Goal: Task Accomplishment & Management: Complete application form

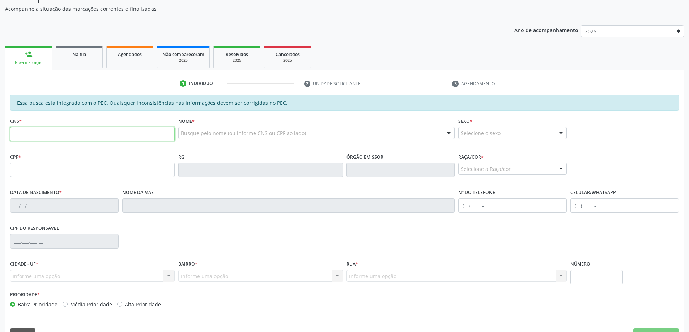
scroll to position [91, 0]
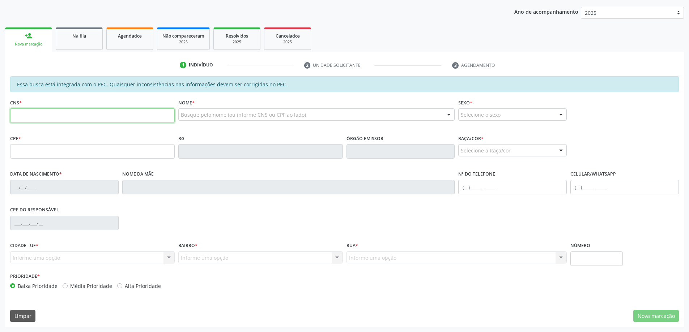
paste input "702 3021 2208 5116"
type input "702 3021 2208 5116"
type input "027.092.754-90"
type input "[DATE]"
type input "[PERSON_NAME]"
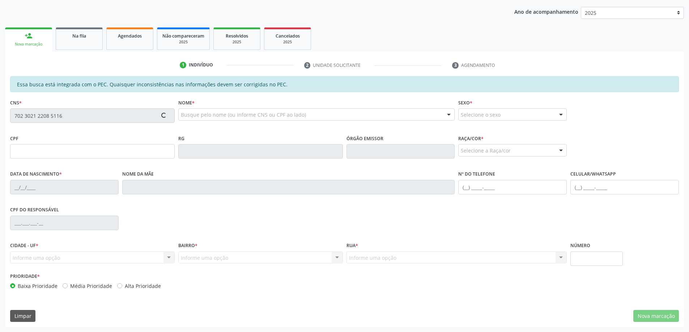
type input "[PHONE_NUMBER]"
type input "S/N"
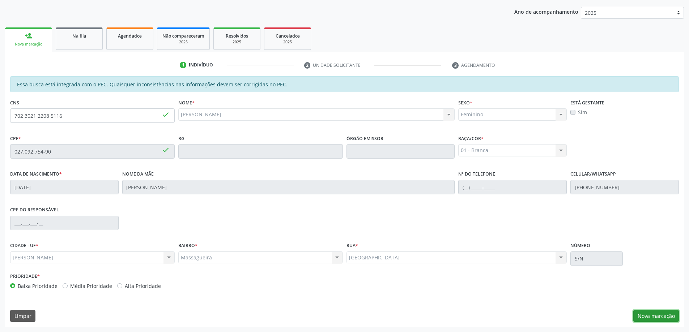
click at [658, 314] on button "Nova marcação" at bounding box center [656, 316] width 46 height 12
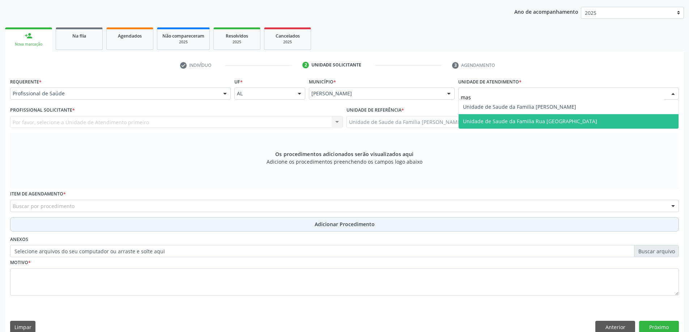
type input "mass"
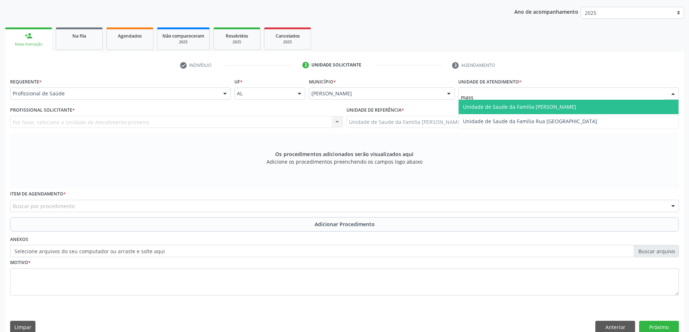
click at [509, 112] on span "Unidade de Saude da Familia [PERSON_NAME]" at bounding box center [569, 107] width 220 height 14
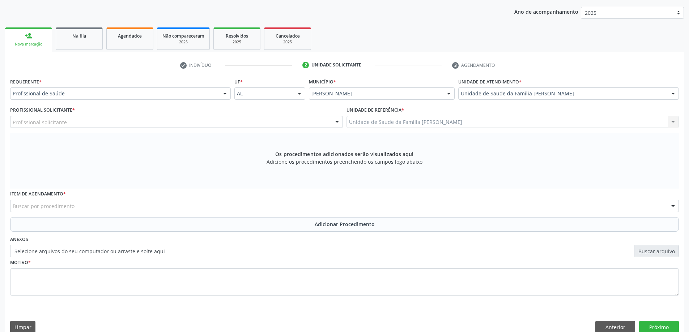
click at [89, 127] on div "Profissional solicitante" at bounding box center [176, 122] width 333 height 12
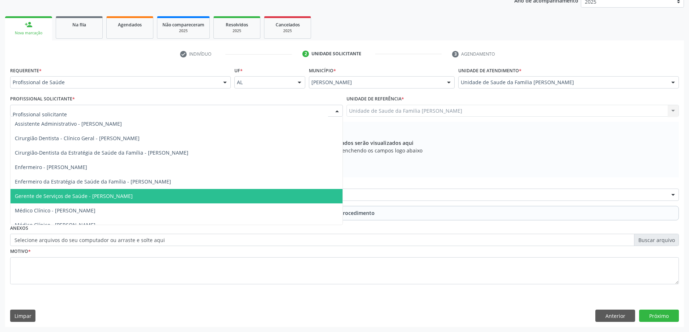
scroll to position [66, 0]
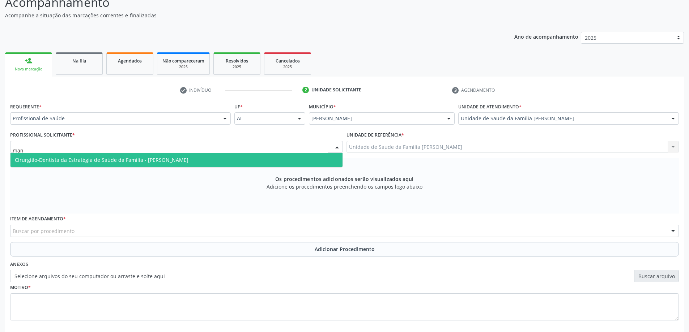
type input "mano"
click at [112, 162] on span "Cirurgião-Dentista da Estratégia de Saúde da Família - [PERSON_NAME]" at bounding box center [102, 160] width 174 height 7
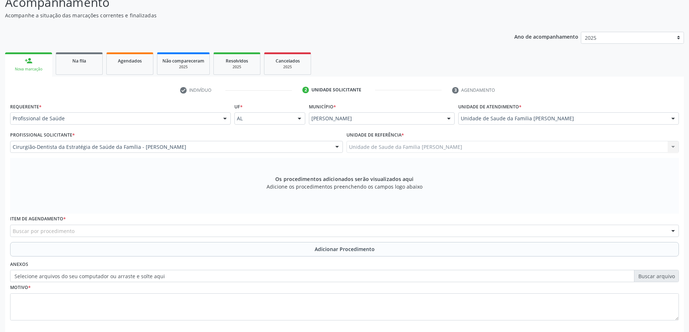
scroll to position [102, 0]
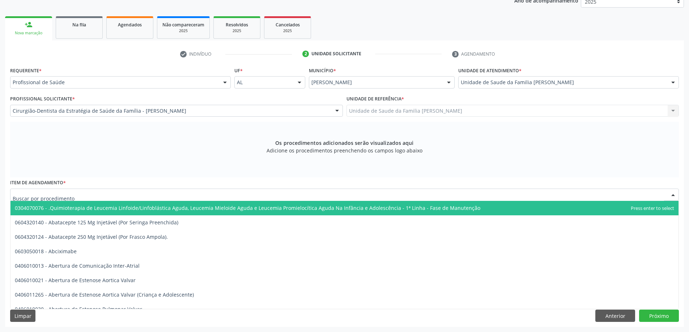
click at [108, 195] on div at bounding box center [344, 195] width 669 height 12
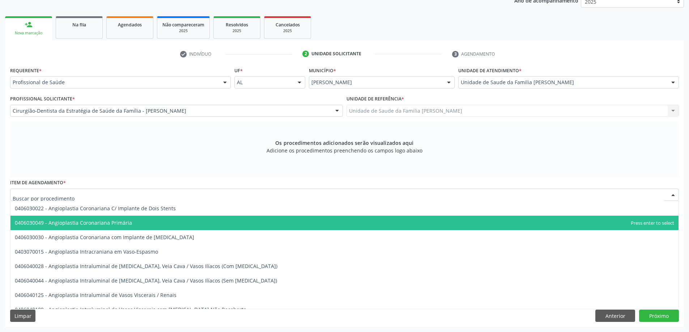
scroll to position [3038, 0]
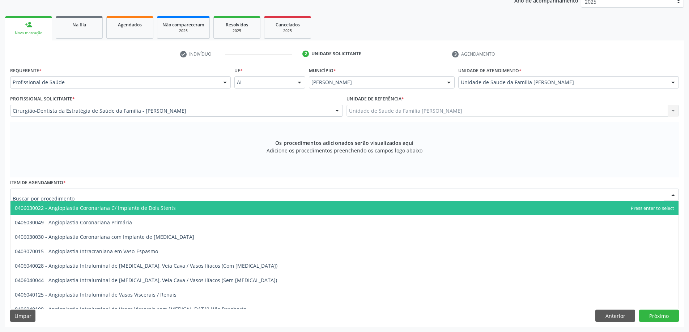
click at [132, 163] on div "Os procedimentos adicionados serão visualizados aqui Adicione os procedimentos …" at bounding box center [344, 150] width 669 height 56
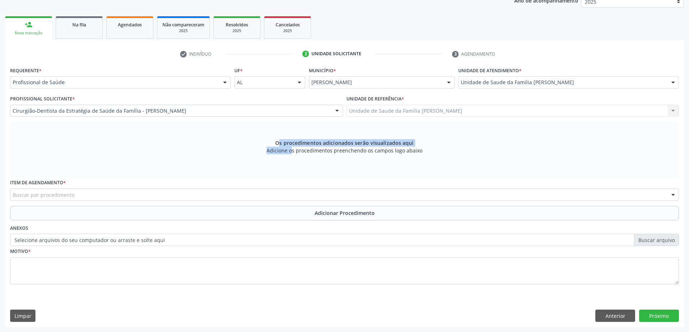
drag, startPoint x: 282, startPoint y: 137, endPoint x: 281, endPoint y: 157, distance: 19.2
click at [281, 157] on div "Os procedimentos adicionados serão visualizados aqui Adicione os procedimentos …" at bounding box center [344, 150] width 669 height 56
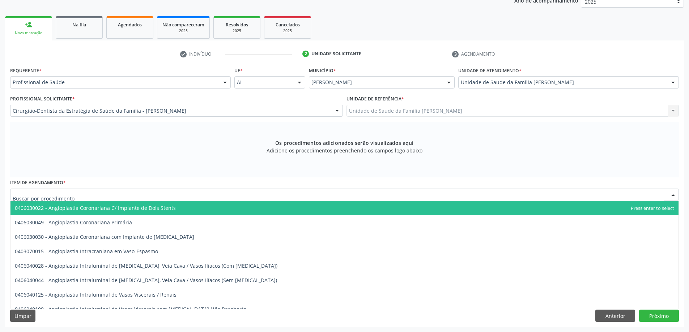
click at [75, 194] on div at bounding box center [344, 195] width 669 height 12
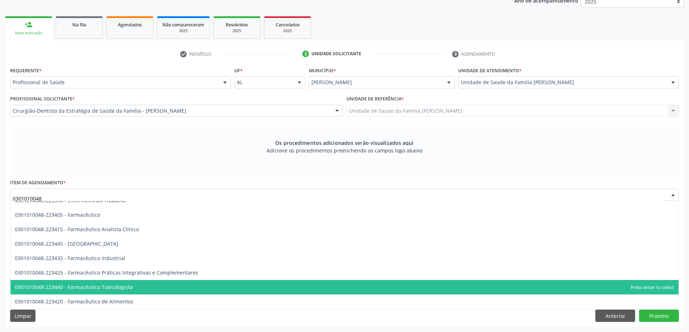
scroll to position [608, 0]
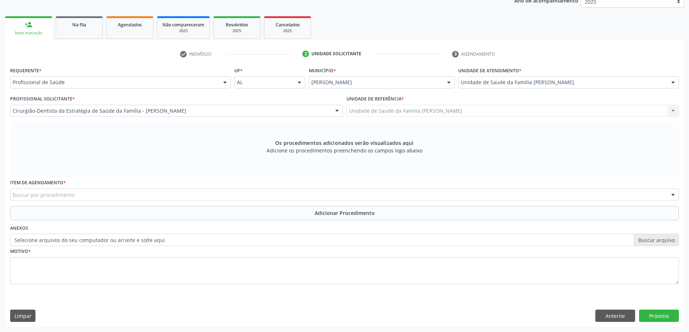
click at [101, 191] on div "Buscar por procedimento" at bounding box center [344, 195] width 669 height 12
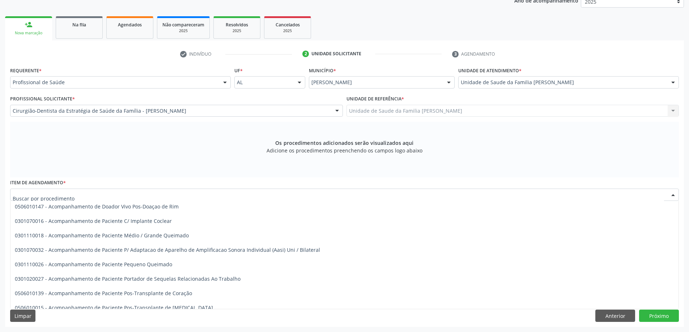
scroll to position [391, 0]
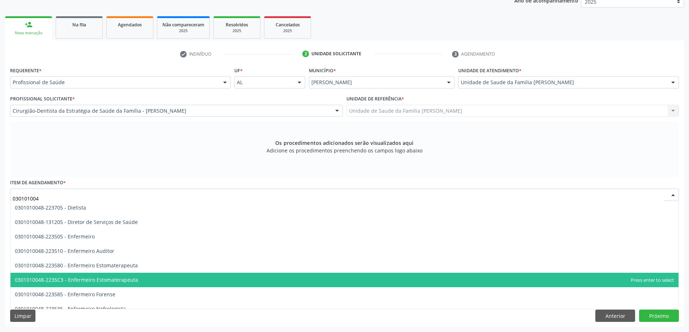
type input "0301010048"
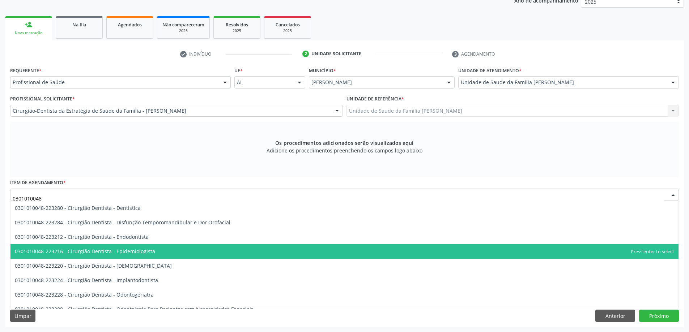
scroll to position [36, 0]
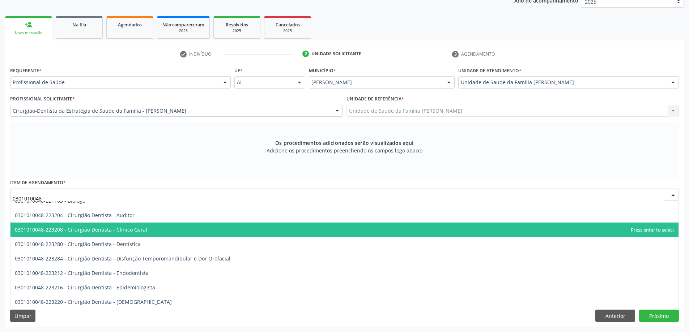
click at [112, 236] on span "0301010048-223208 - Cirurgião Dentista - Clínico Geral" at bounding box center [344, 230] width 668 height 14
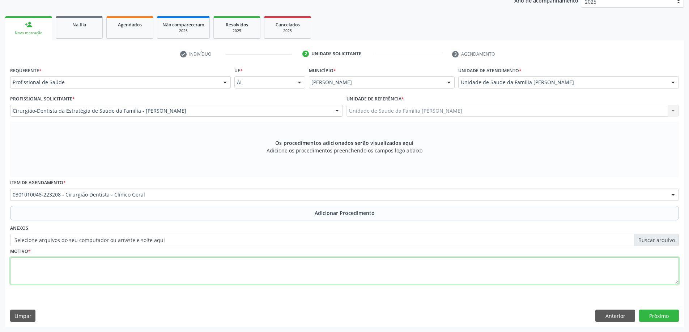
click at [96, 263] on textarea at bounding box center [344, 271] width 669 height 27
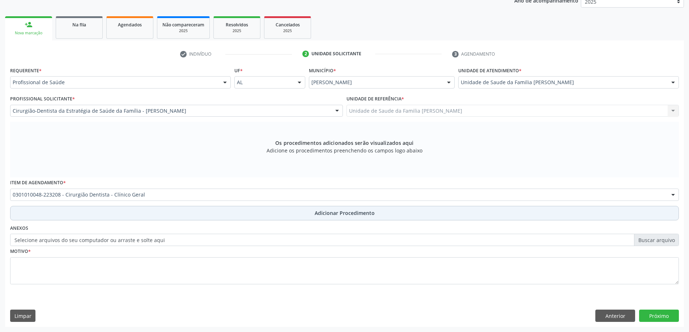
click at [136, 217] on button "Adicionar Procedimento" at bounding box center [344, 213] width 669 height 14
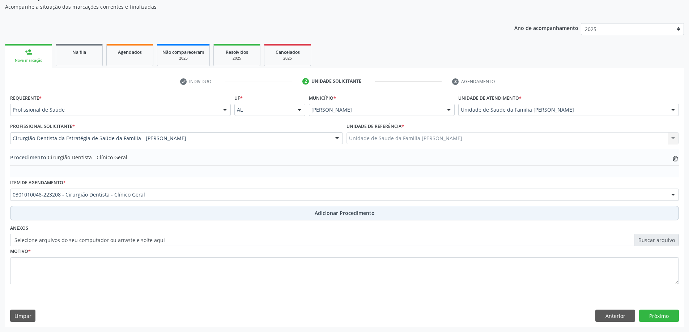
scroll to position [75, 0]
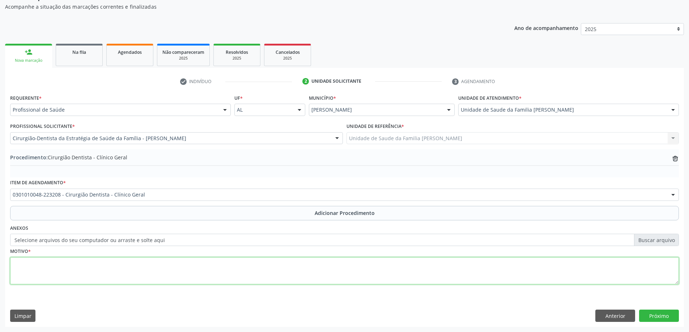
click at [104, 268] on textarea at bounding box center [344, 271] width 669 height 27
type textarea "CEO- Diagnostico Bucal. Lesão branca e roxa em [MEDICAL_DATA]"
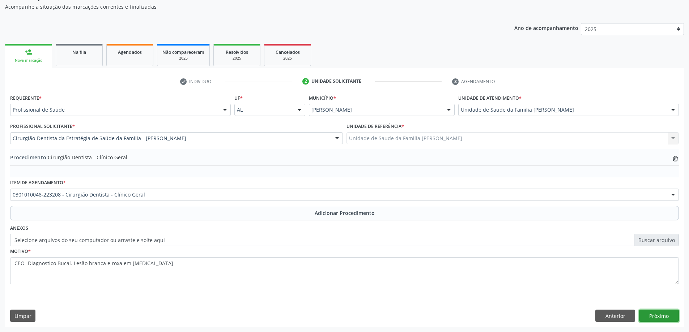
click at [655, 318] on button "Próximo" at bounding box center [659, 316] width 40 height 12
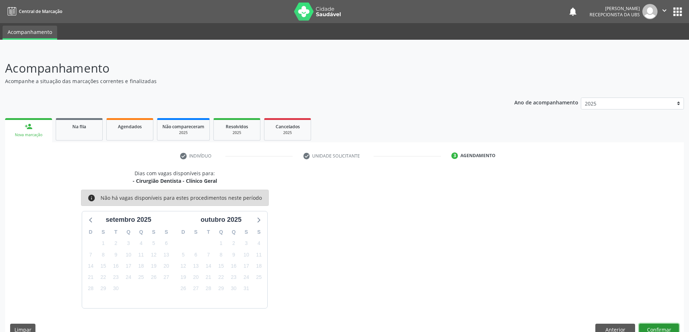
click at [647, 324] on button "Confirmar" at bounding box center [659, 330] width 40 height 12
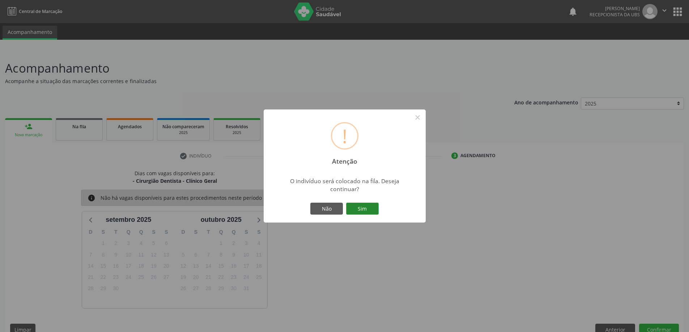
click at [347, 210] on button "Sim" at bounding box center [362, 209] width 33 height 12
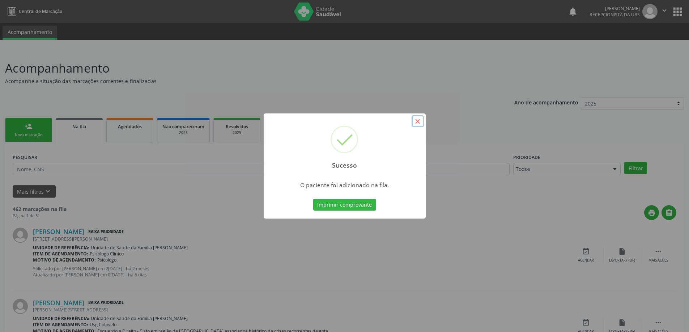
click at [420, 120] on button "×" at bounding box center [418, 121] width 12 height 12
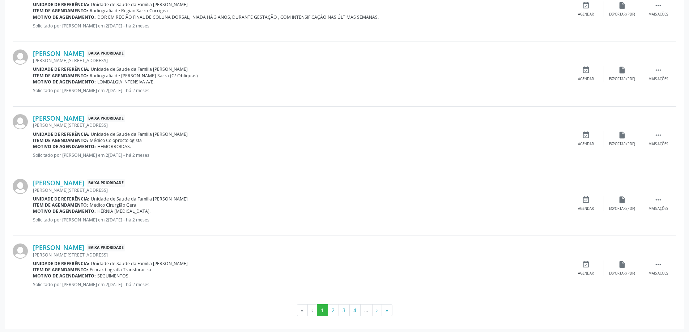
scroll to position [912, 0]
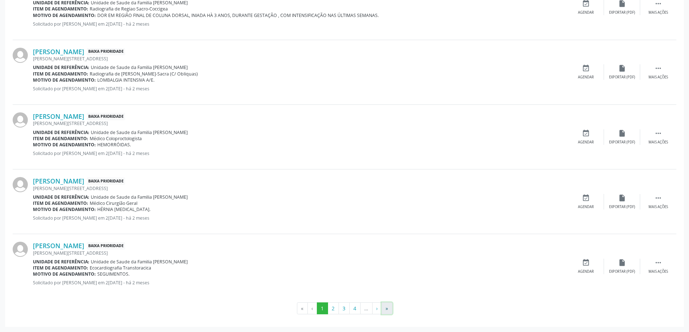
click at [386, 310] on button "»" at bounding box center [387, 309] width 11 height 12
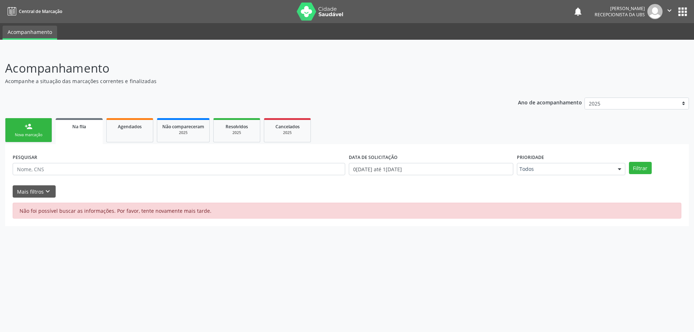
click at [77, 186] on div "Mais filtros keyboard_arrow_down" at bounding box center [347, 192] width 673 height 13
click at [63, 124] on div "Na fila" at bounding box center [79, 127] width 37 height 8
click at [123, 129] on span "Agendados" at bounding box center [130, 127] width 24 height 6
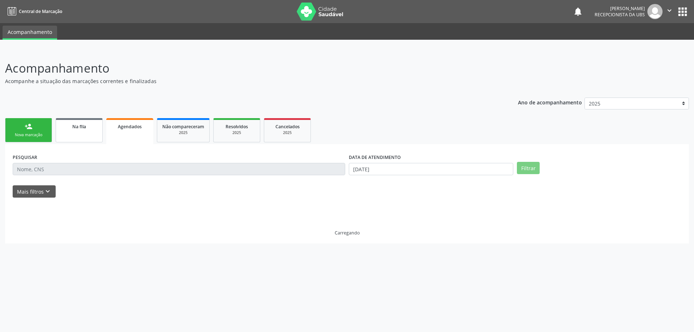
click at [75, 133] on link "Na fila" at bounding box center [79, 130] width 47 height 24
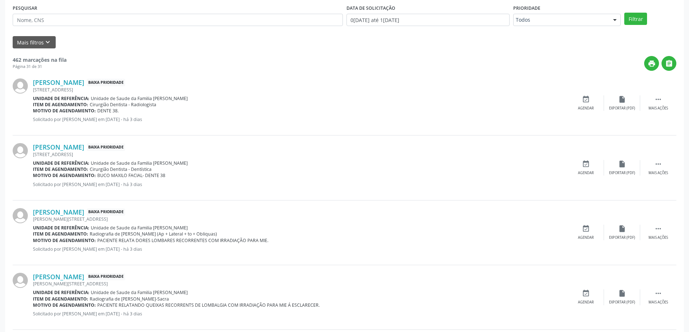
scroll to position [54, 0]
